Goal: Submit feedback/report problem

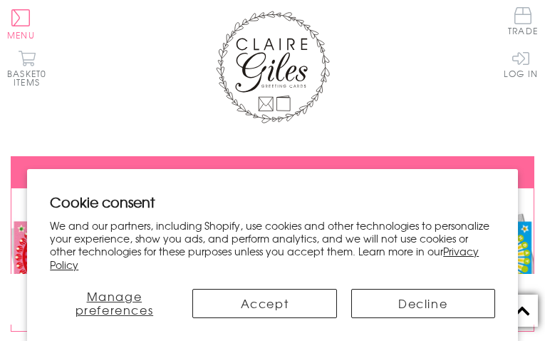
type input "[EMAIL_ADDRESS][DOMAIN_NAME]"
type input "CVZIYokwGzeWt"
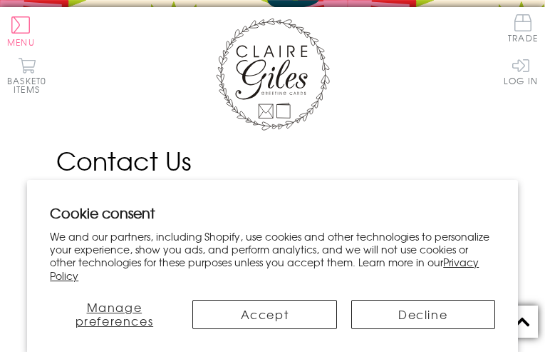
type input "zWmsKxzHEHo"
type input "[EMAIL_ADDRESS][DOMAIN_NAME]"
type input "5639743412"
type input "[EMAIL_ADDRESS][DOMAIN_NAME]"
type input "QmHRZOcbNcaCAgg"
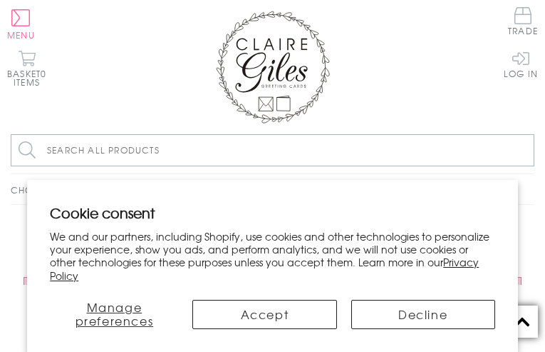
type input "[EMAIL_ADDRESS][DOMAIN_NAME]"
type input "wZwbzSsxYUwwY"
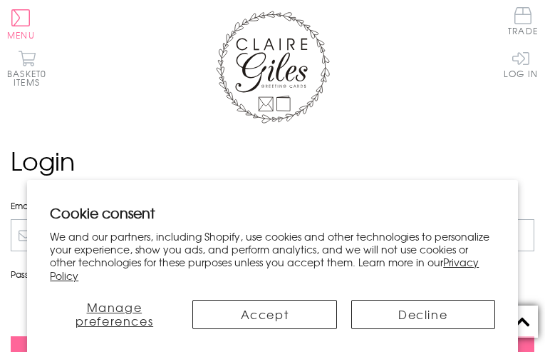
type input "[EMAIL_ADDRESS][DOMAIN_NAME]"
type input "YMiSgayxJZCparRz"
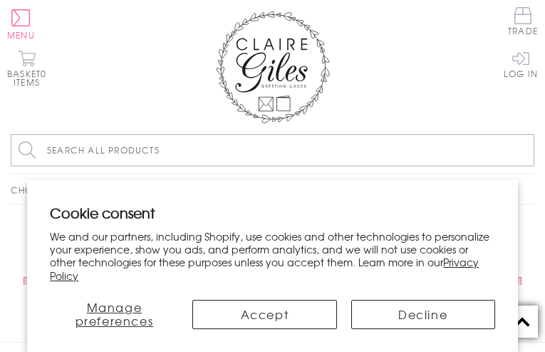
type input "[EMAIL_ADDRESS][DOMAIN_NAME]"
type input "jaZGVoMzsSVjj"
type input "[EMAIL_ADDRESS][DOMAIN_NAME]"
type input "PvxdzWeGcNjZl"
type input "[EMAIL_ADDRESS][DOMAIN_NAME]"
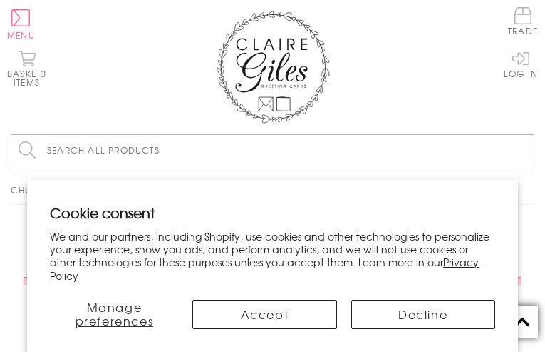
type input "GDqqDwcSPn"
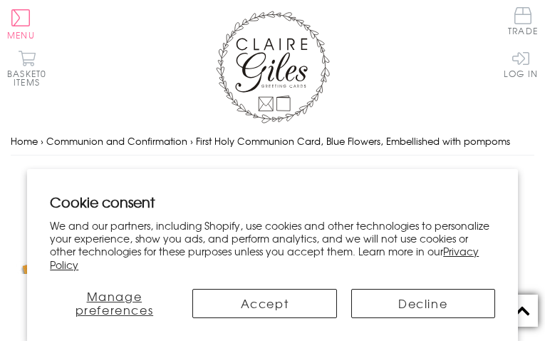
type input "[EMAIL_ADDRESS][DOMAIN_NAME]"
type input "RMZgBDgUaMt"
type input "naxevila586@gmail.com"
type input "AuViqelXVai"
type input "[EMAIL_ADDRESS][DOMAIN_NAME]"
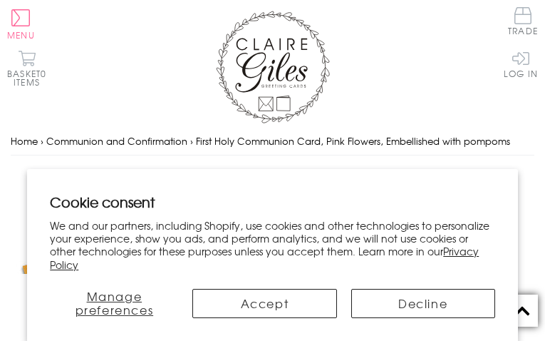
type input "KNRUuhtJgbpz"
type input "[EMAIL_ADDRESS][DOMAIN_NAME]"
type input "cvlAoUkUes"
